Goal: Task Accomplishment & Management: Manage account settings

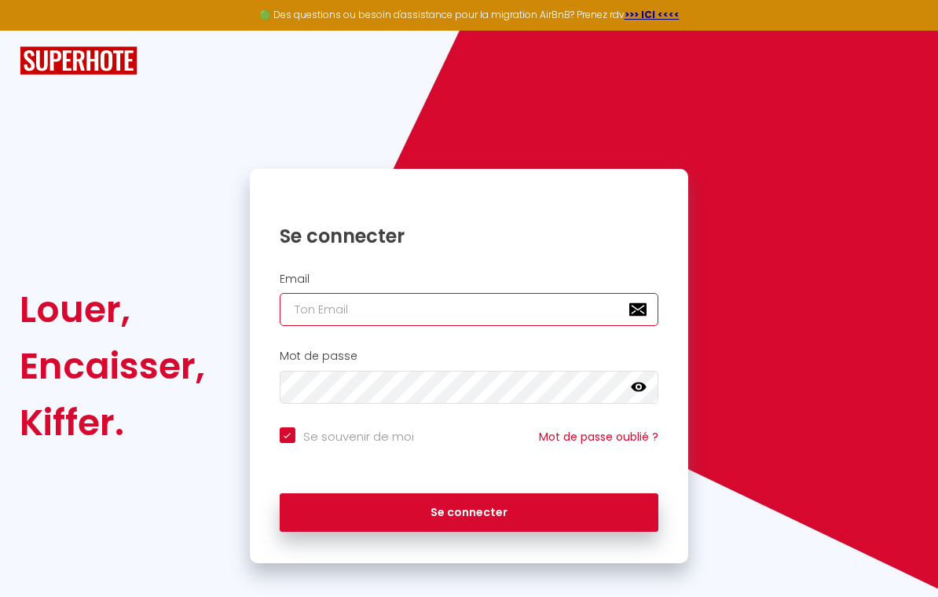
click at [423, 300] on input "email" at bounding box center [469, 309] width 379 height 33
type input "r"
checkbox input "true"
type input "rd"
checkbox input "true"
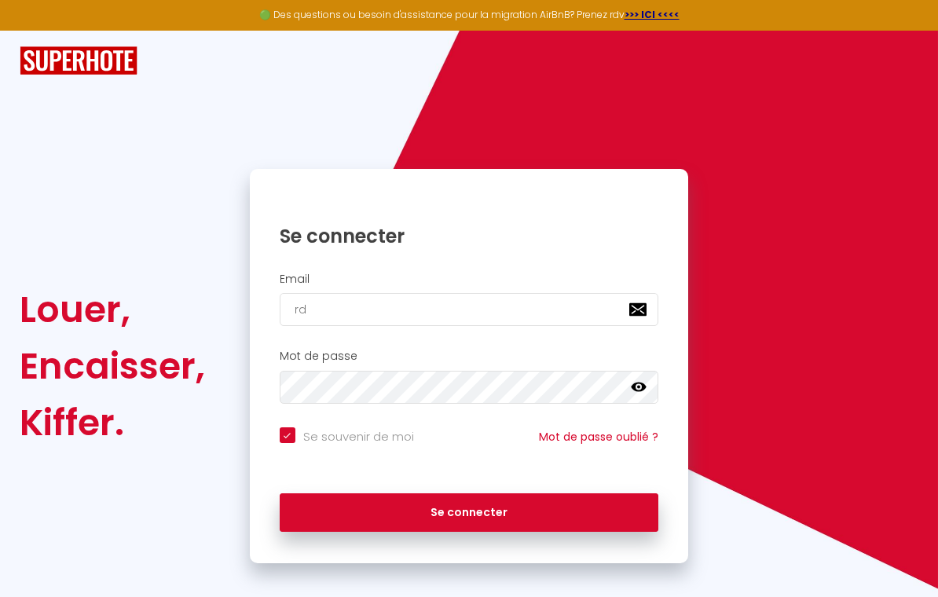
click at [515, 541] on div "Se connecter" at bounding box center [469, 513] width 439 height 71
click at [391, 335] on div "Email rd" at bounding box center [469, 304] width 439 height 78
click at [414, 321] on input "rd" at bounding box center [469, 309] width 379 height 33
type input "r"
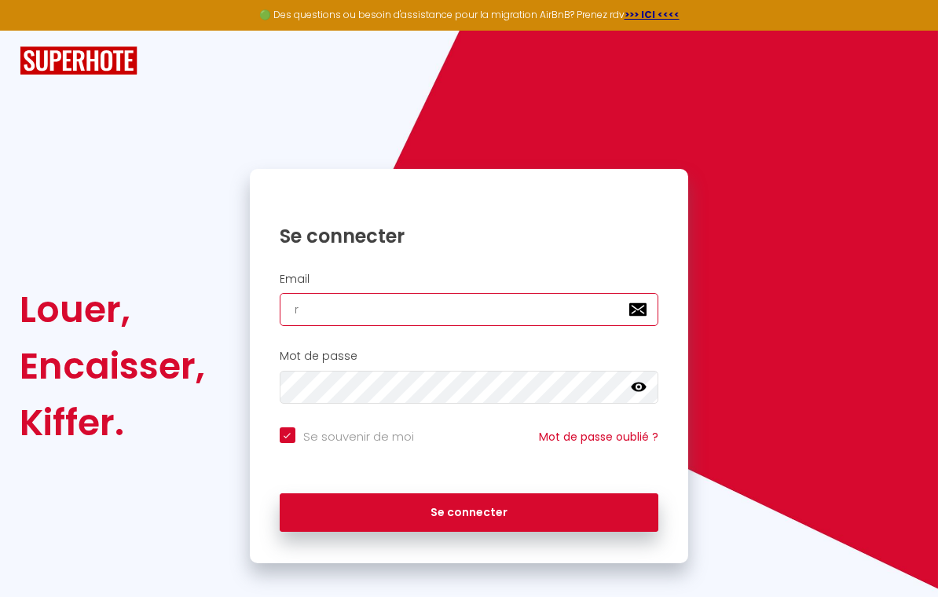
checkbox input "true"
